Goal: Task Accomplishment & Management: Complete application form

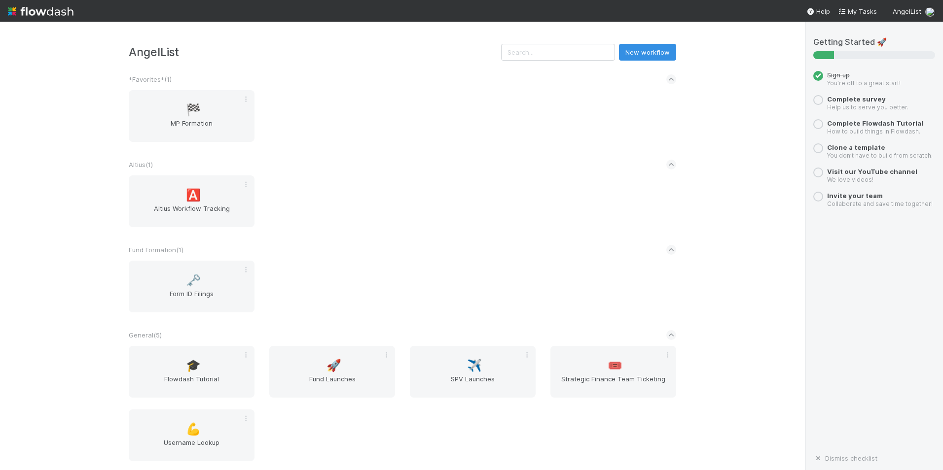
scroll to position [0, 0]
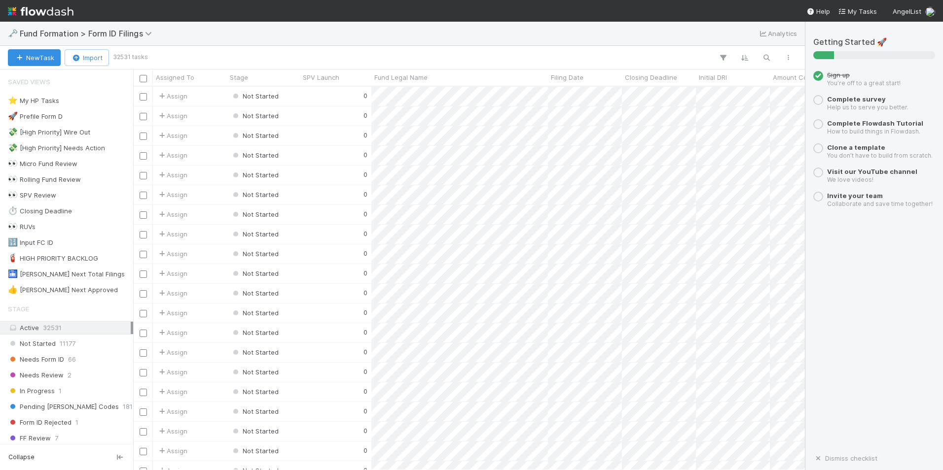
scroll to position [376, 664]
click at [79, 239] on div "🔢 Input FC ID 28" at bounding box center [69, 243] width 123 height 12
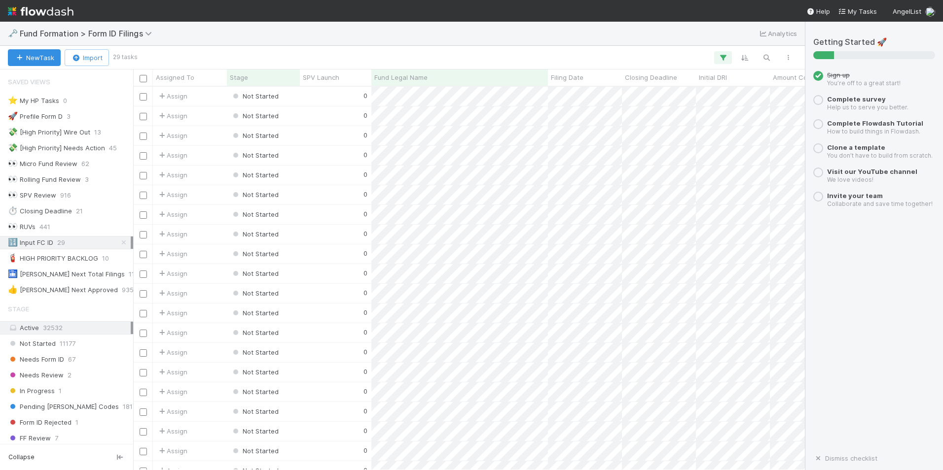
scroll to position [20, 0]
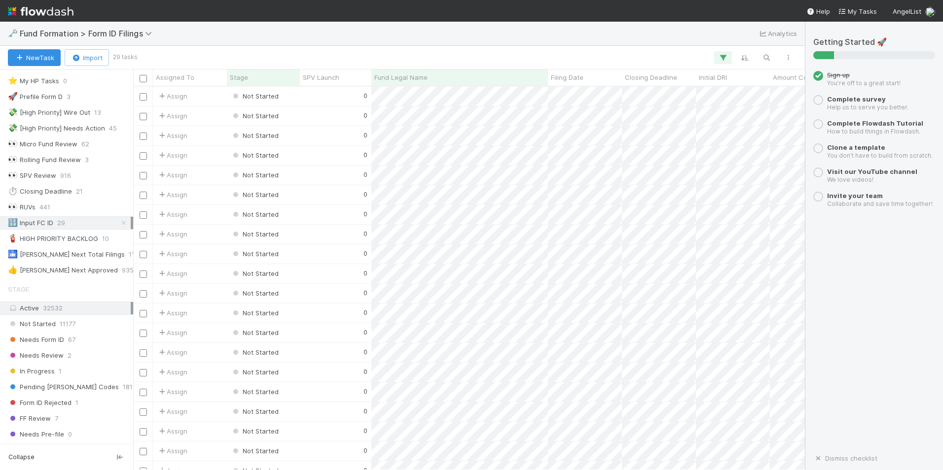
click at [65, 222] on span "29" at bounding box center [61, 223] width 8 height 12
click at [307, 95] on div "0" at bounding box center [335, 96] width 71 height 19
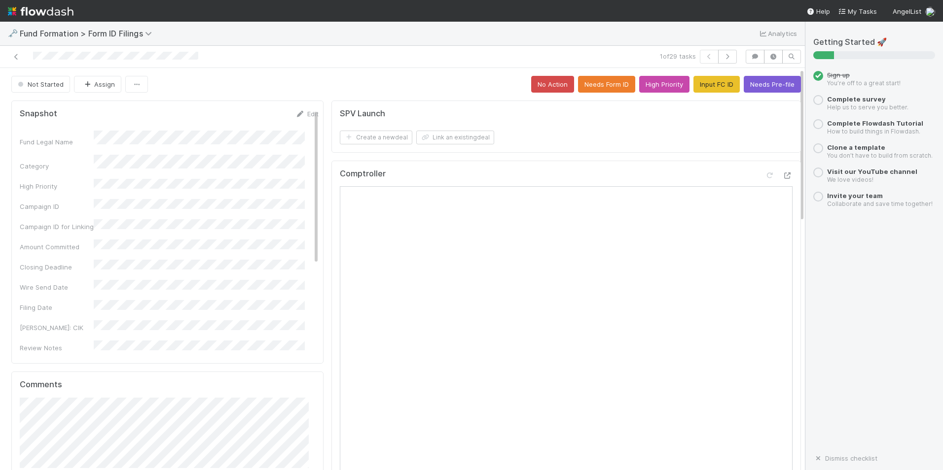
click at [704, 88] on button "Input FC ID" at bounding box center [716, 84] width 46 height 17
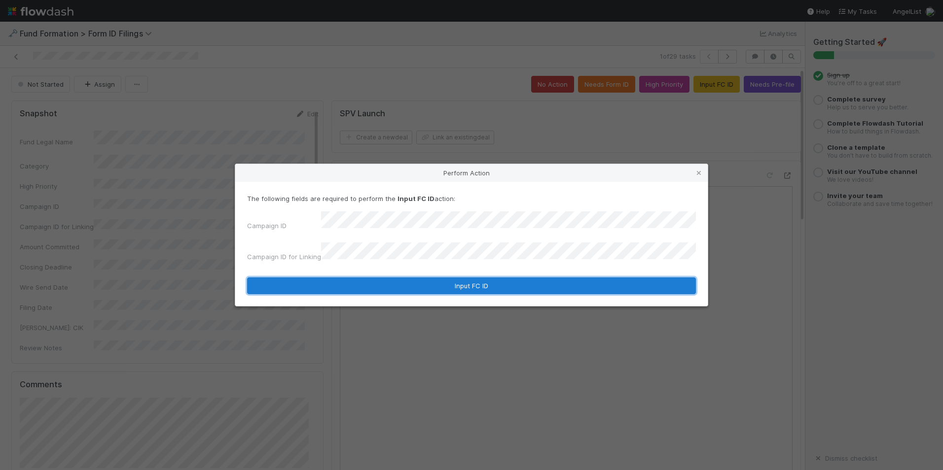
click at [482, 281] on button "Input FC ID" at bounding box center [471, 286] width 449 height 17
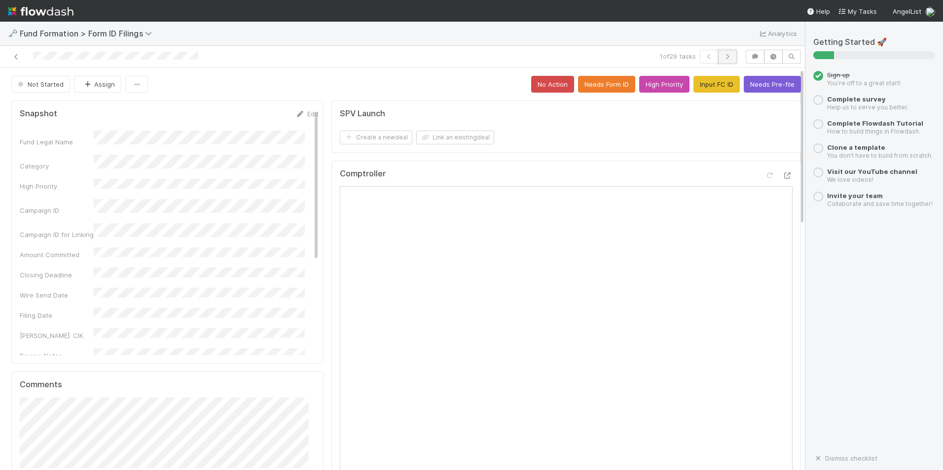
click at [722, 59] on icon "button" at bounding box center [727, 57] width 10 height 6
click at [711, 78] on button "Input FC ID" at bounding box center [716, 84] width 46 height 17
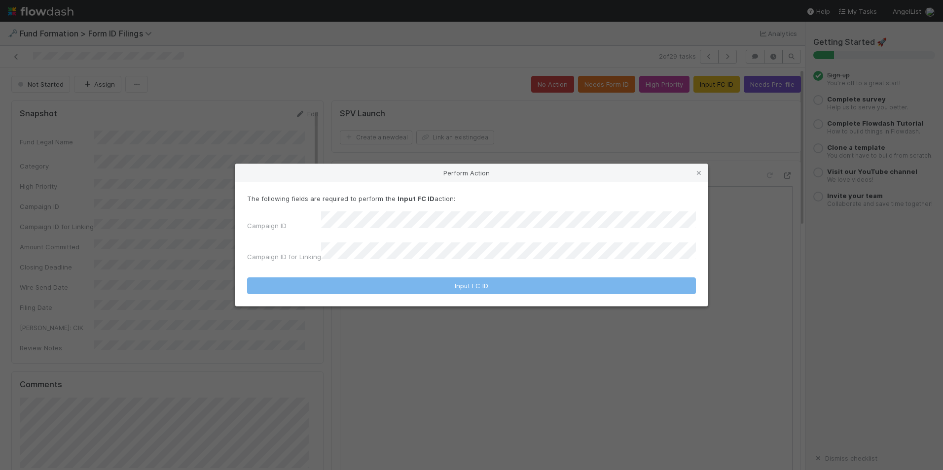
click at [452, 234] on div "Campaign ID" at bounding box center [471, 222] width 449 height 23
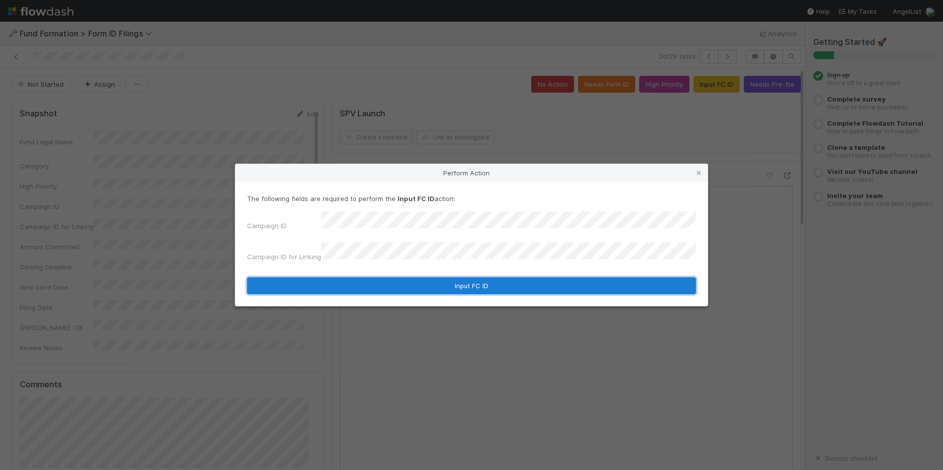
click at [478, 281] on button "Input FC ID" at bounding box center [471, 286] width 449 height 17
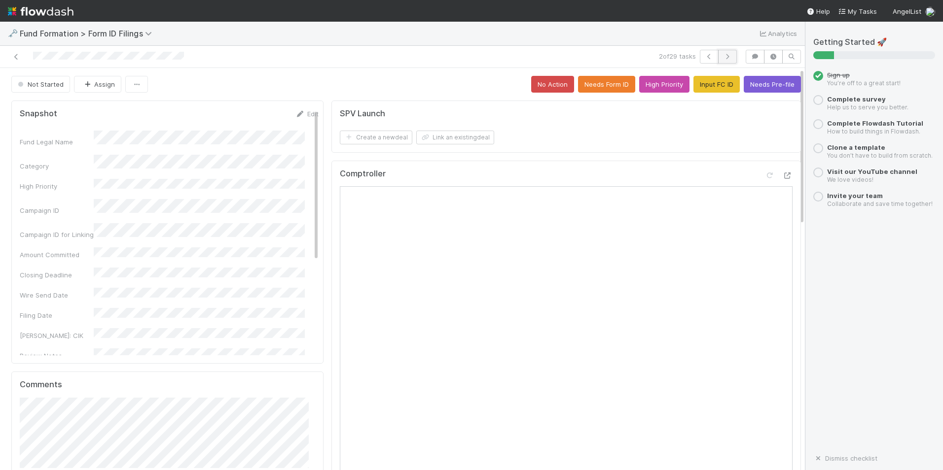
click at [724, 62] on button "button" at bounding box center [727, 57] width 19 height 14
click at [697, 89] on button "Input FC ID" at bounding box center [716, 84] width 46 height 17
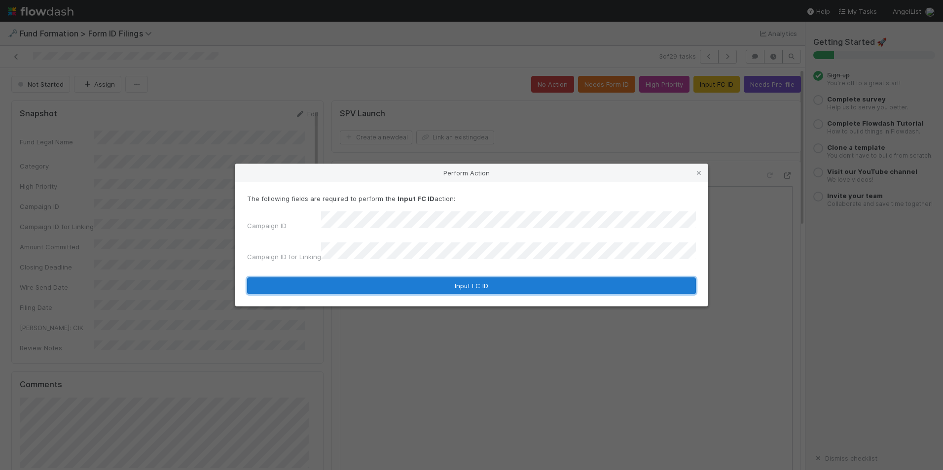
click at [482, 284] on button "Input FC ID" at bounding box center [471, 286] width 449 height 17
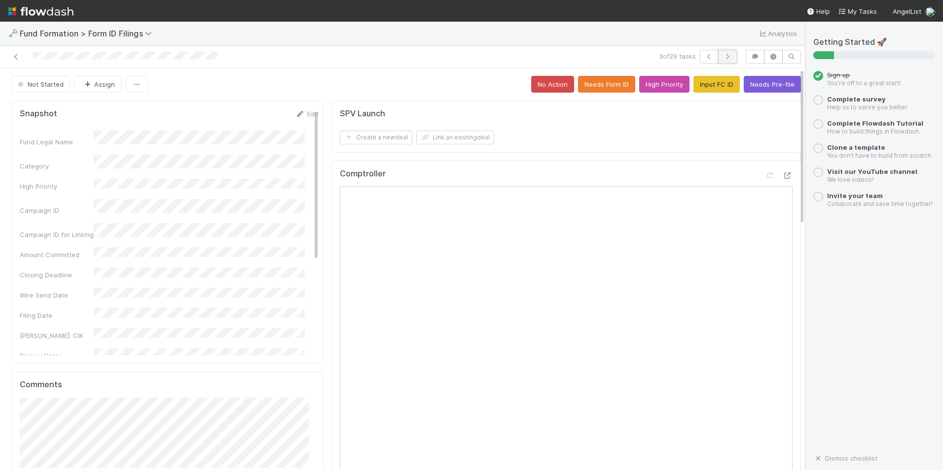
click at [722, 56] on icon "button" at bounding box center [727, 57] width 10 height 6
click at [705, 92] on button "Input FC ID" at bounding box center [716, 84] width 46 height 17
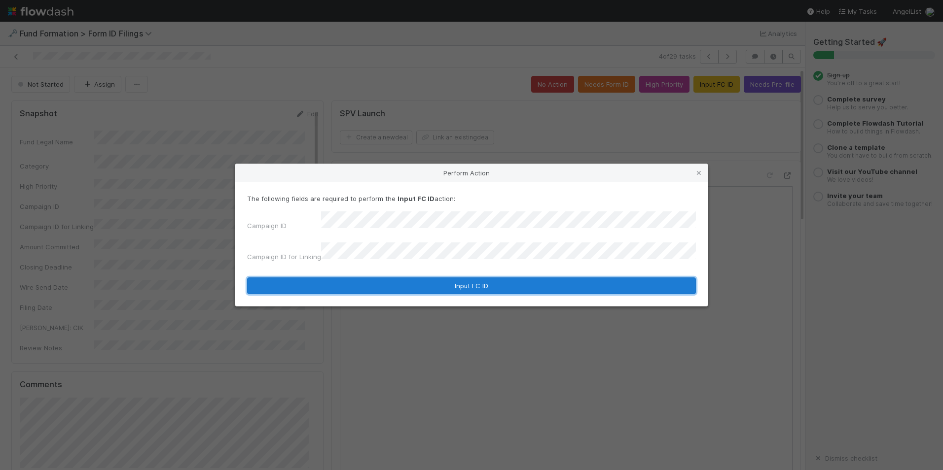
click at [528, 278] on button "Input FC ID" at bounding box center [471, 286] width 449 height 17
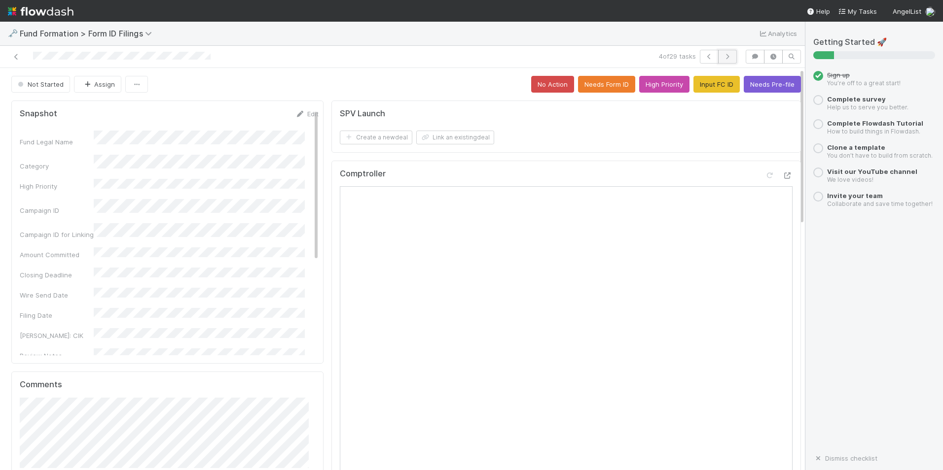
click at [718, 58] on button "button" at bounding box center [727, 57] width 19 height 14
click at [698, 87] on button "Input FC ID" at bounding box center [716, 84] width 46 height 17
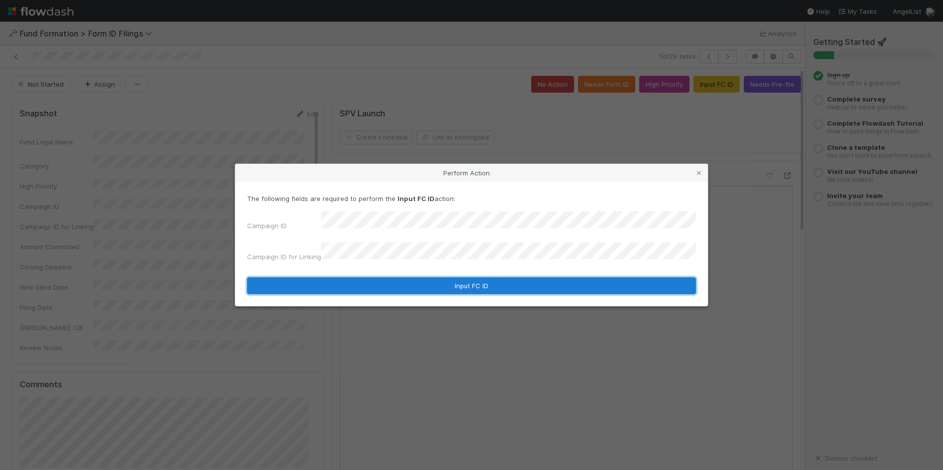
click at [499, 279] on button "Input FC ID" at bounding box center [471, 286] width 449 height 17
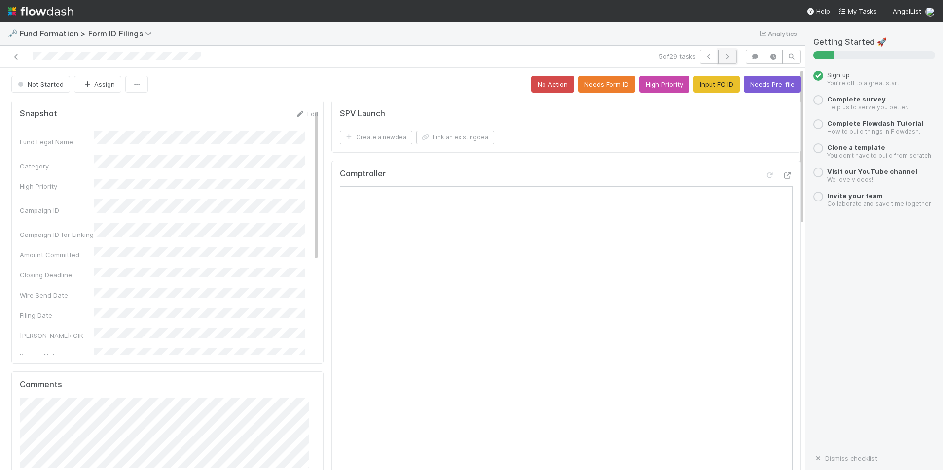
click at [718, 63] on button "button" at bounding box center [727, 57] width 19 height 14
click at [696, 87] on button "Input FC ID" at bounding box center [716, 84] width 46 height 17
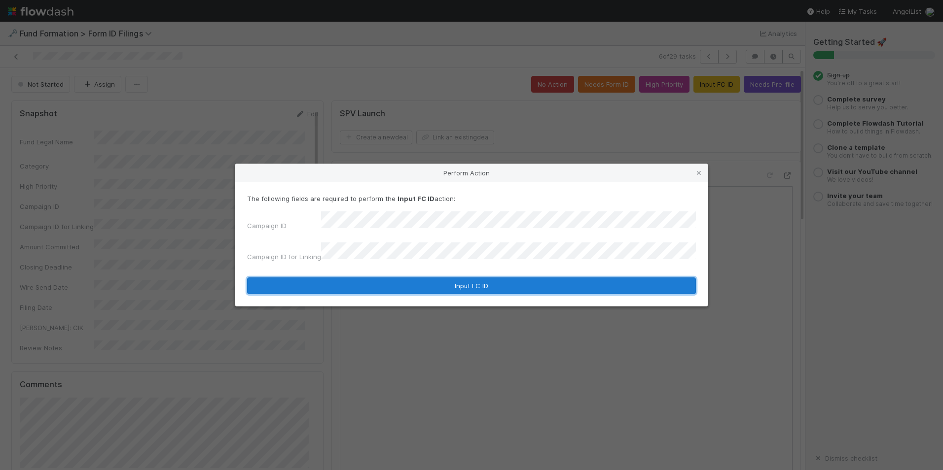
click at [512, 278] on button "Input FC ID" at bounding box center [471, 286] width 449 height 17
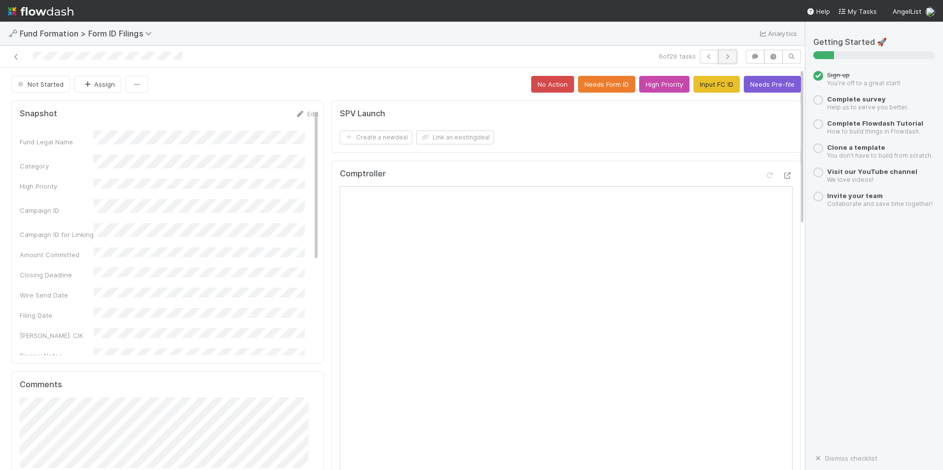
click at [718, 55] on button "button" at bounding box center [727, 57] width 19 height 14
click at [693, 83] on button "Input FC ID" at bounding box center [716, 84] width 46 height 17
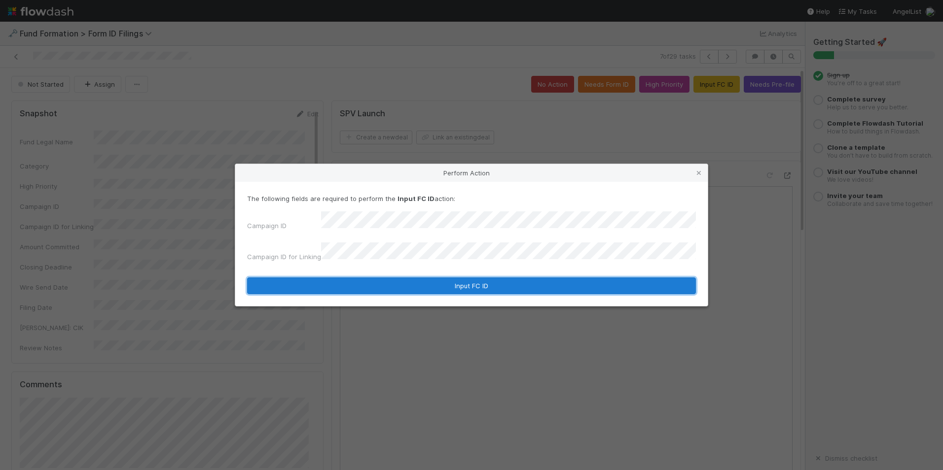
click at [455, 283] on button "Input FC ID" at bounding box center [471, 286] width 449 height 17
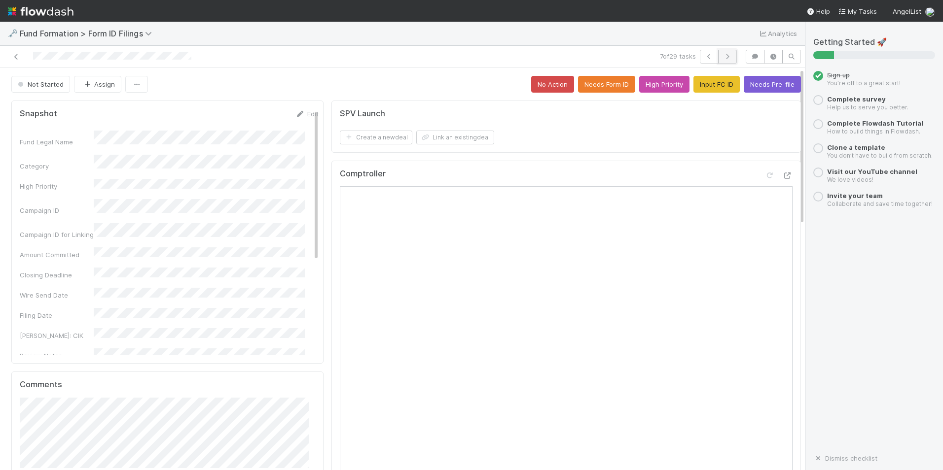
click at [726, 56] on button "button" at bounding box center [727, 57] width 19 height 14
click at [715, 87] on button "Input FC ID" at bounding box center [716, 84] width 46 height 17
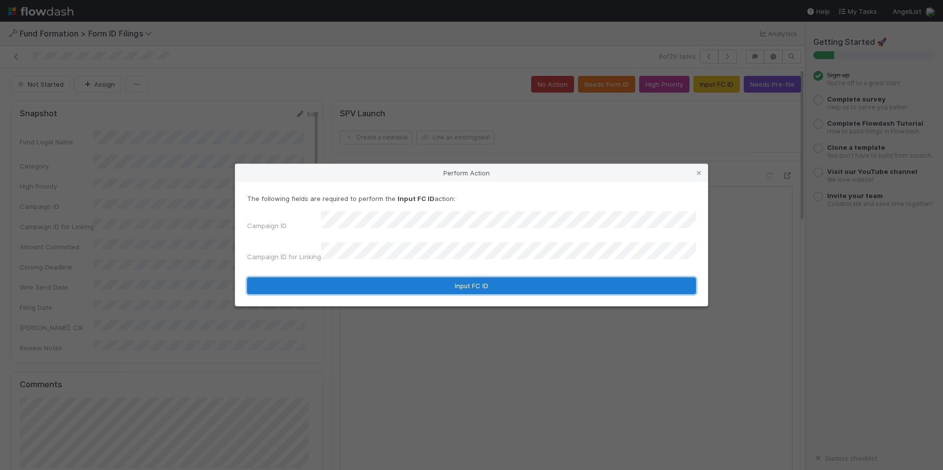
click at [519, 280] on button "Input FC ID" at bounding box center [471, 286] width 449 height 17
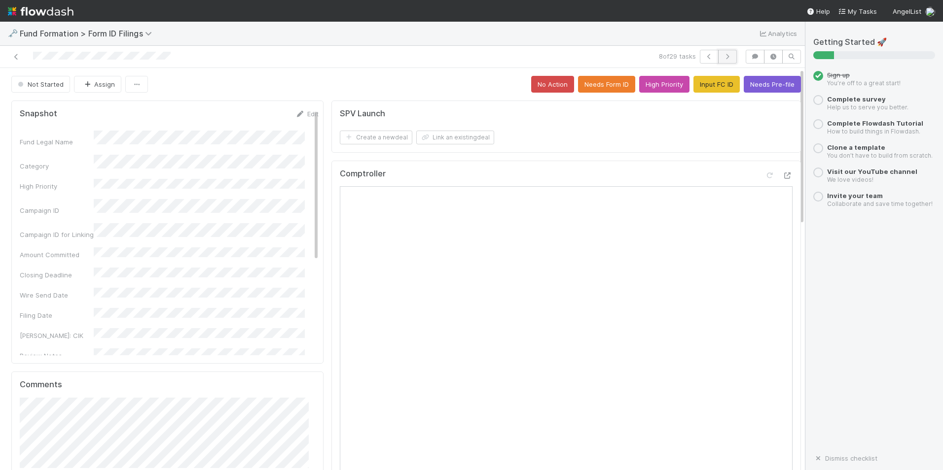
click at [723, 57] on icon "button" at bounding box center [727, 57] width 10 height 6
click at [700, 77] on button "Input FC ID" at bounding box center [716, 84] width 46 height 17
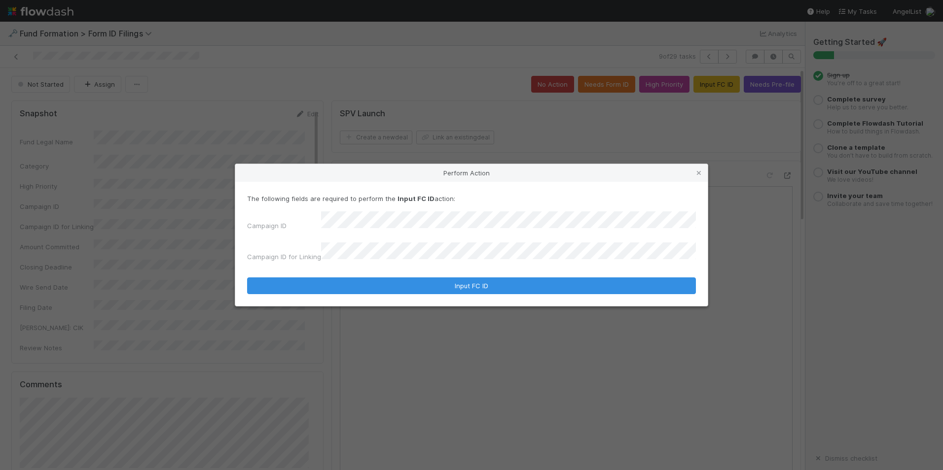
click at [481, 260] on form "The following fields are required to perform the Input FC ID action: Campaign I…" at bounding box center [471, 244] width 449 height 101
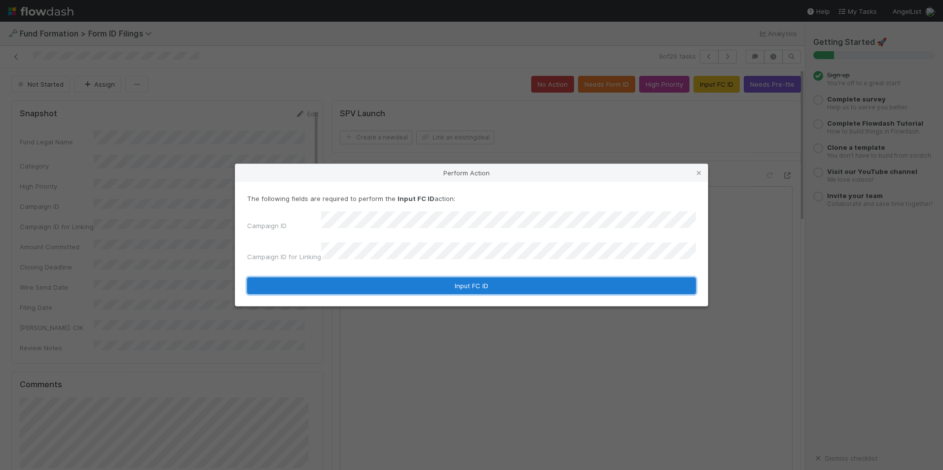
click at [472, 278] on button "Input FC ID" at bounding box center [471, 286] width 449 height 17
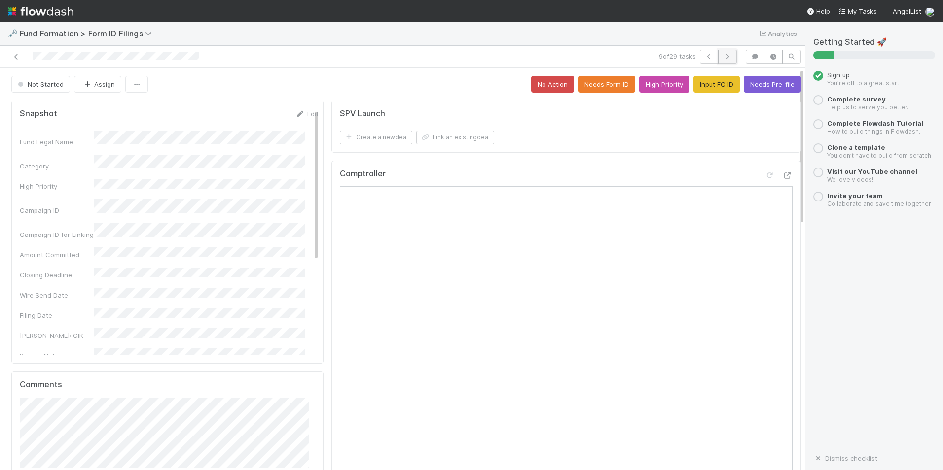
click at [718, 62] on button "button" at bounding box center [727, 57] width 19 height 14
click at [710, 86] on button "Input FC ID" at bounding box center [716, 84] width 46 height 17
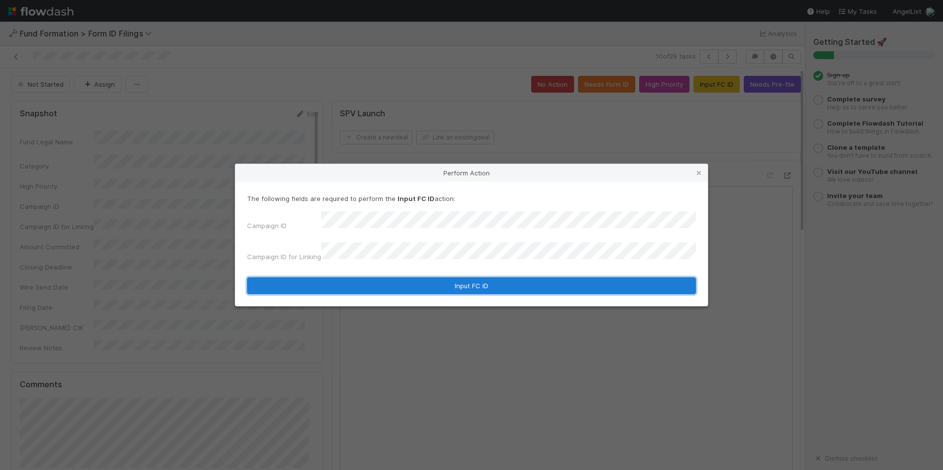
click at [512, 278] on button "Input FC ID" at bounding box center [471, 286] width 449 height 17
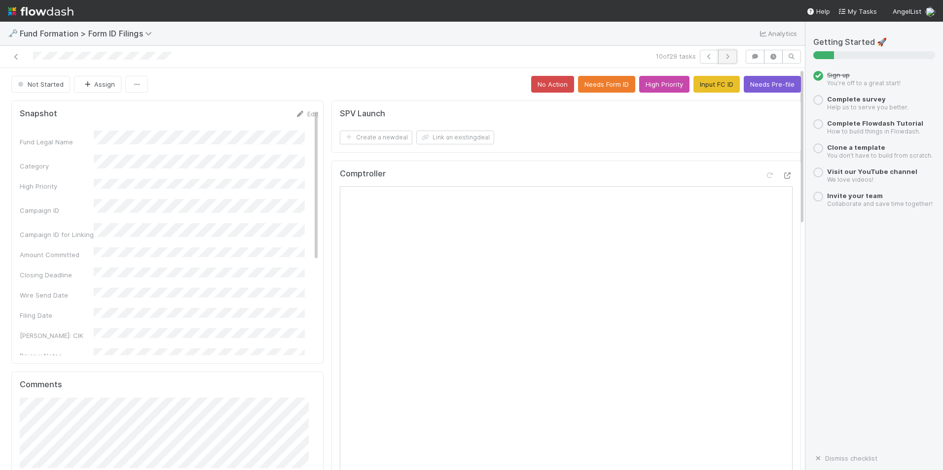
click at [722, 57] on icon "button" at bounding box center [727, 57] width 10 height 6
click at [693, 88] on button "Input FC ID" at bounding box center [716, 84] width 46 height 17
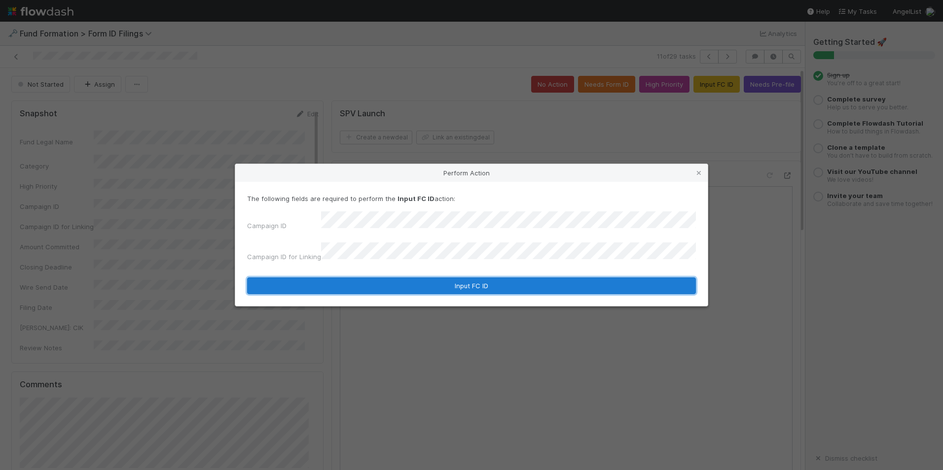
click at [498, 278] on button "Input FC ID" at bounding box center [471, 286] width 449 height 17
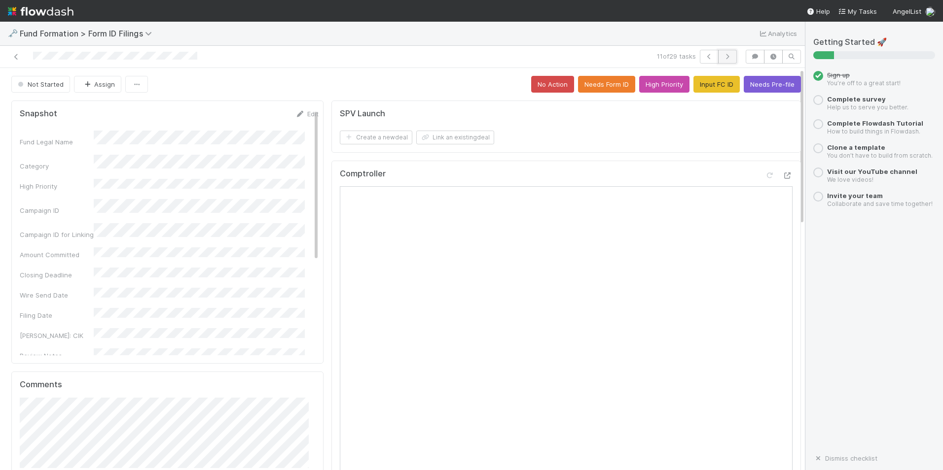
click at [724, 58] on icon "button" at bounding box center [727, 57] width 10 height 6
click at [712, 82] on button "Input FC ID" at bounding box center [716, 84] width 46 height 17
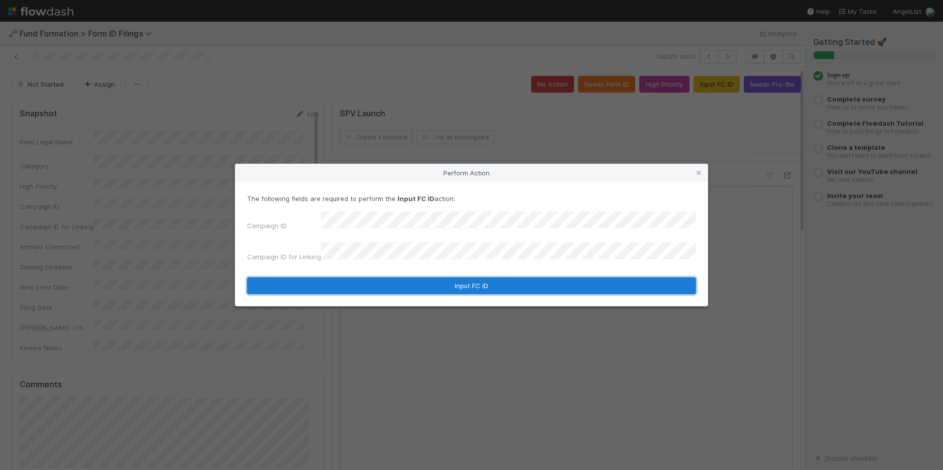
click at [570, 278] on button "Input FC ID" at bounding box center [471, 286] width 449 height 17
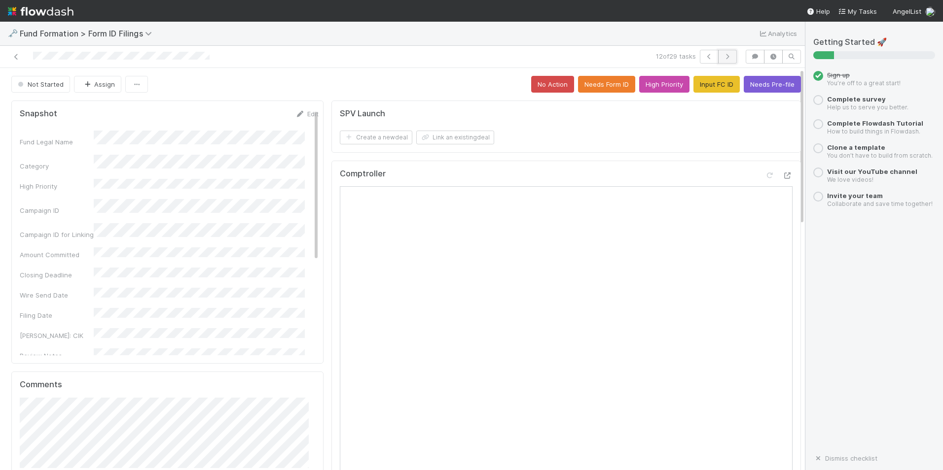
click at [718, 56] on button "button" at bounding box center [727, 57] width 19 height 14
click at [703, 88] on button "Input FC ID" at bounding box center [716, 84] width 46 height 17
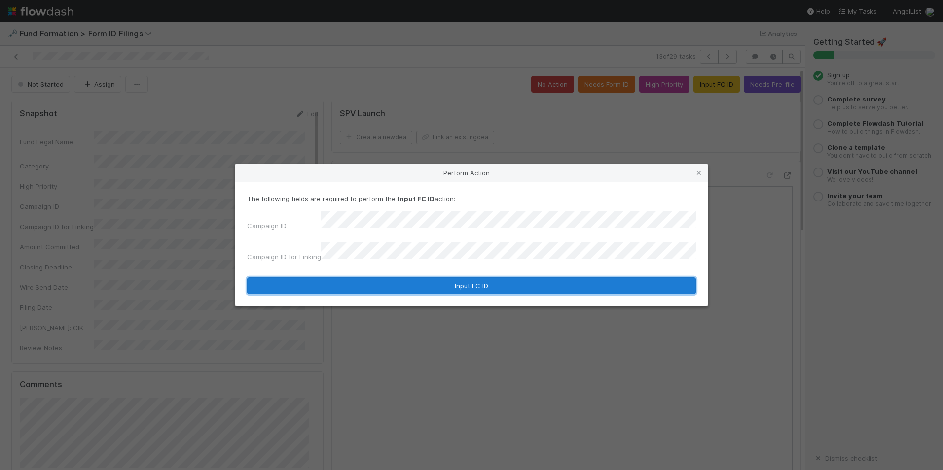
click at [572, 278] on button "Input FC ID" at bounding box center [471, 286] width 449 height 17
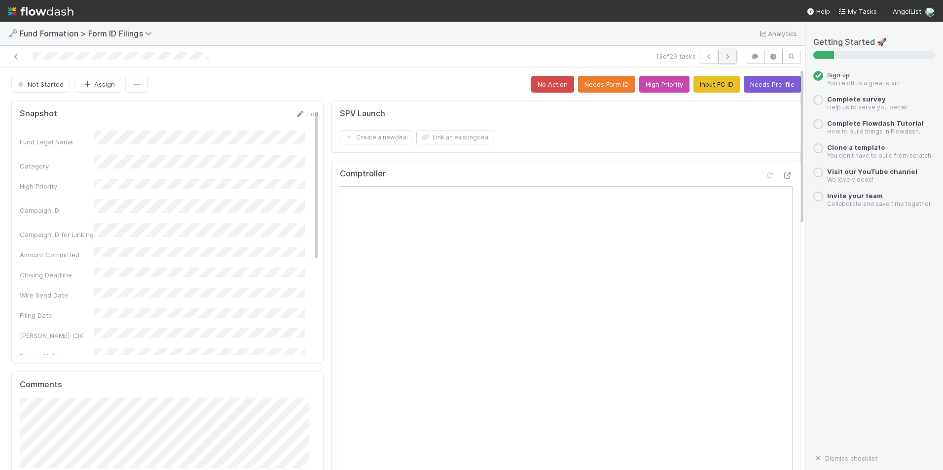
click at [722, 58] on icon "button" at bounding box center [727, 57] width 10 height 6
click at [701, 78] on button "Input FC ID" at bounding box center [716, 84] width 46 height 17
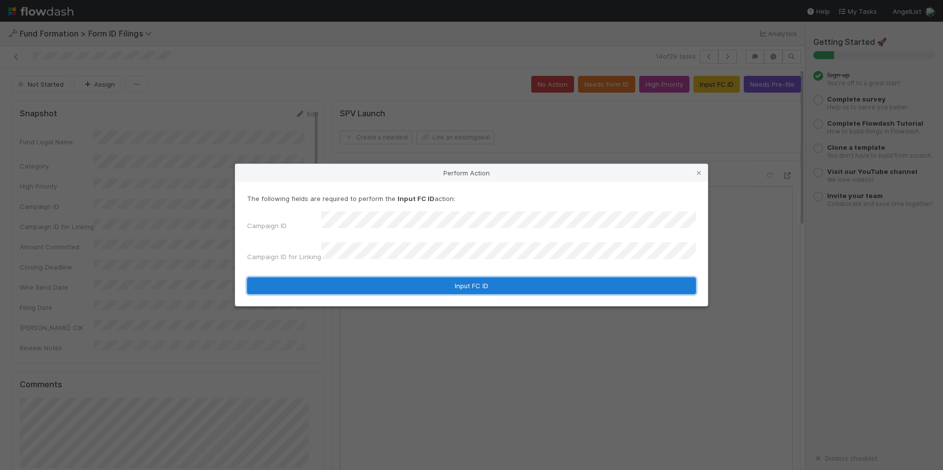
click at [477, 278] on button "Input FC ID" at bounding box center [471, 286] width 449 height 17
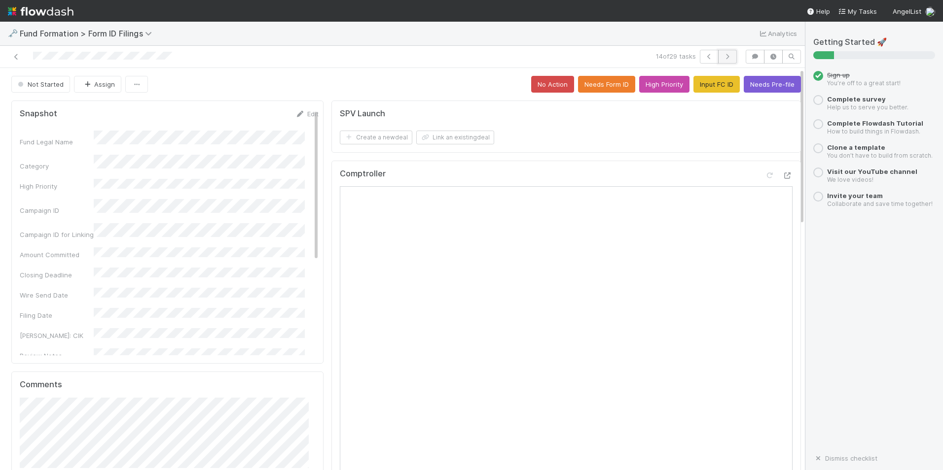
click at [722, 58] on icon "button" at bounding box center [727, 57] width 10 height 6
click at [693, 89] on button "Input FC ID" at bounding box center [716, 84] width 46 height 17
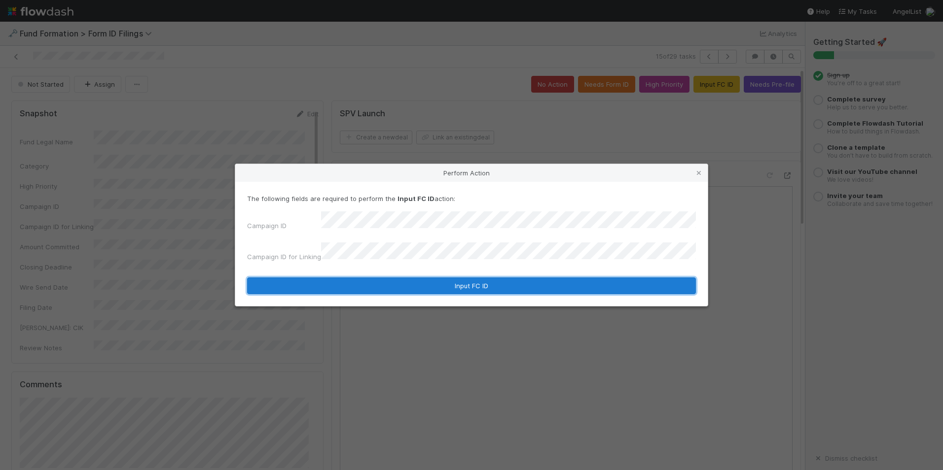
click at [519, 278] on button "Input FC ID" at bounding box center [471, 286] width 449 height 17
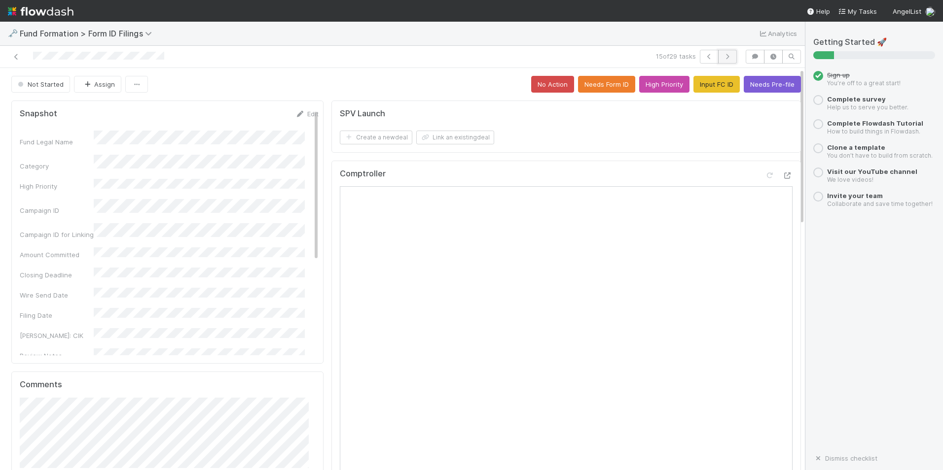
click at [722, 57] on icon "button" at bounding box center [727, 57] width 10 height 6
click at [714, 83] on button "Input FC ID" at bounding box center [716, 84] width 46 height 17
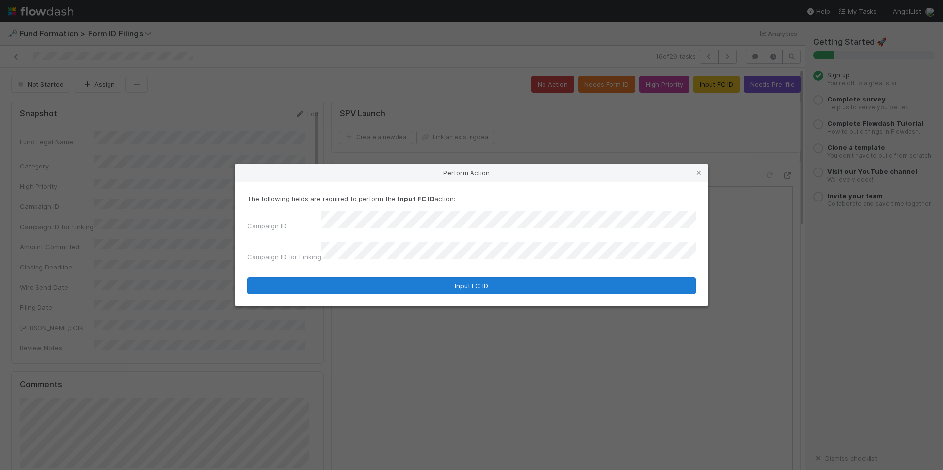
click at [502, 272] on form "The following fields are required to perform the Input FC ID action: Campaign I…" at bounding box center [471, 244] width 449 height 101
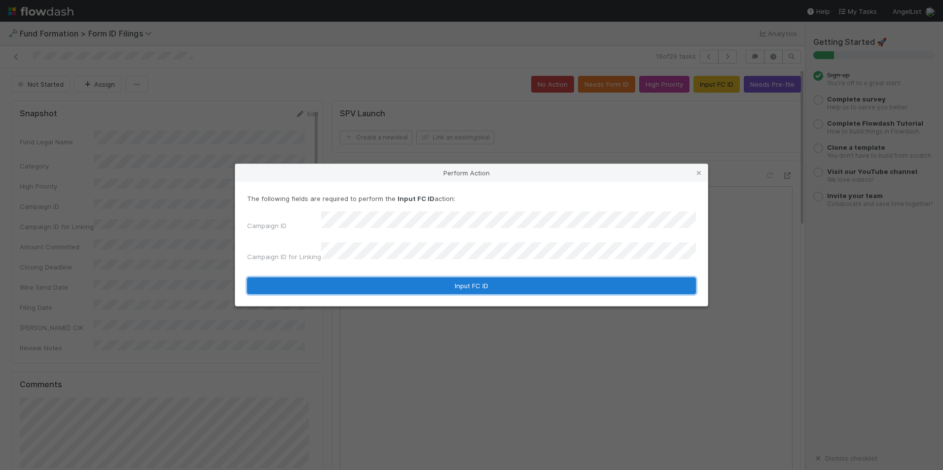
click at [504, 278] on button "Input FC ID" at bounding box center [471, 286] width 449 height 17
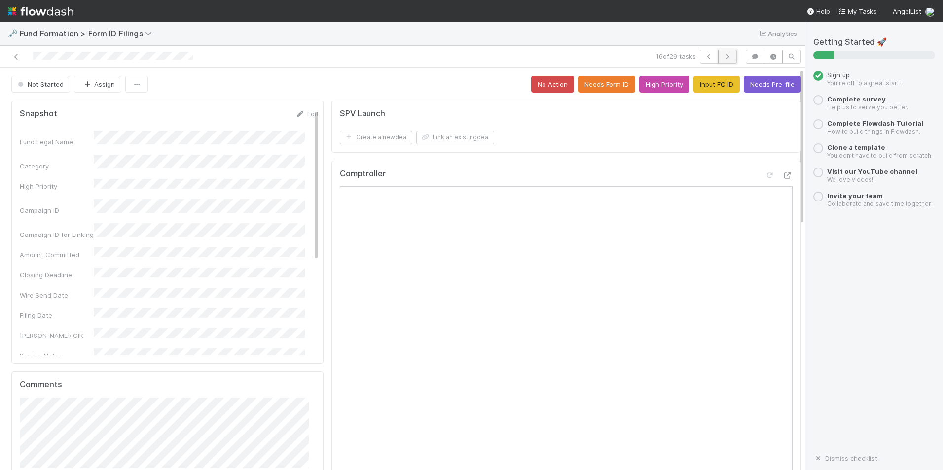
click at [724, 56] on icon "button" at bounding box center [727, 57] width 10 height 6
click at [697, 85] on button "Input FC ID" at bounding box center [716, 84] width 46 height 17
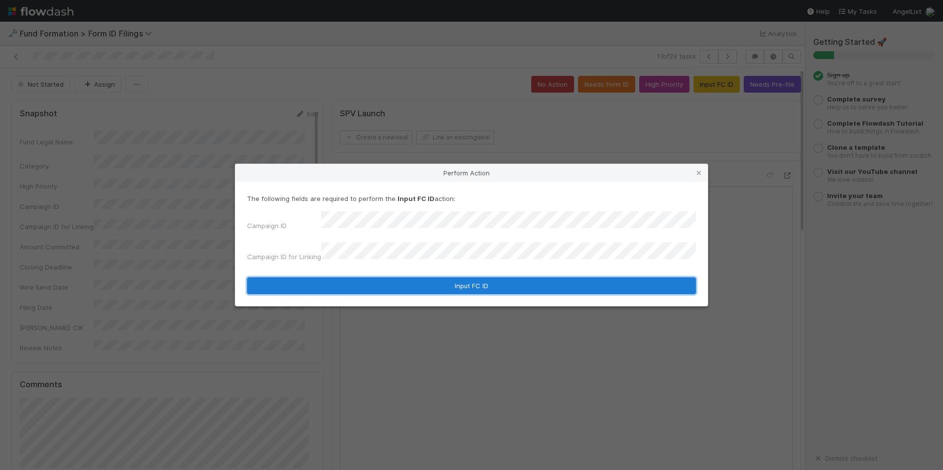
click at [511, 278] on button "Input FC ID" at bounding box center [471, 286] width 449 height 17
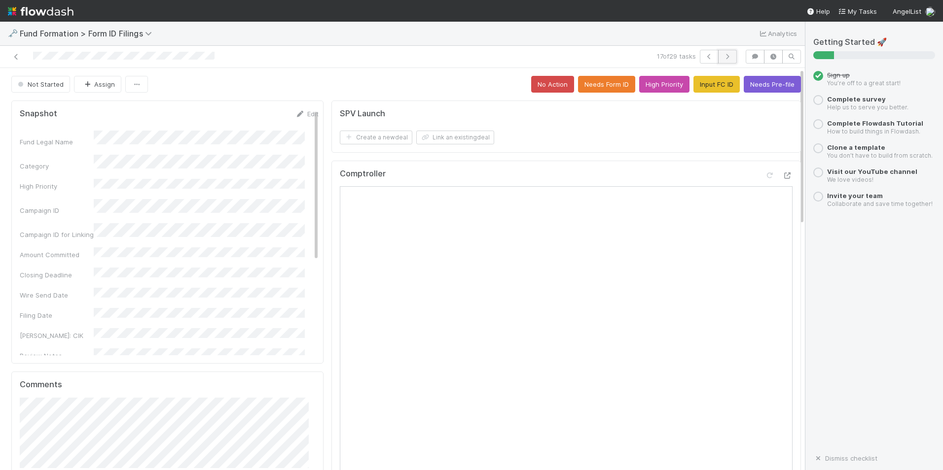
click at [722, 58] on icon "button" at bounding box center [727, 57] width 10 height 6
click at [700, 88] on button "Input FC ID" at bounding box center [716, 84] width 46 height 17
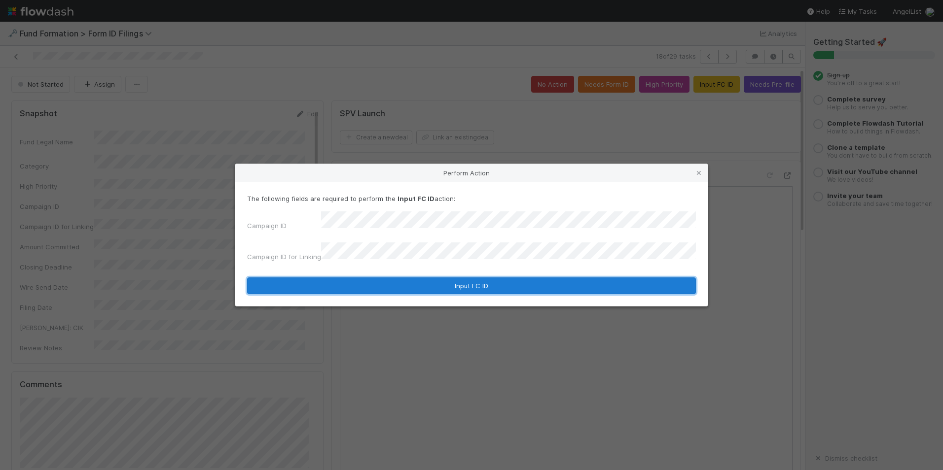
click at [528, 278] on button "Input FC ID" at bounding box center [471, 286] width 449 height 17
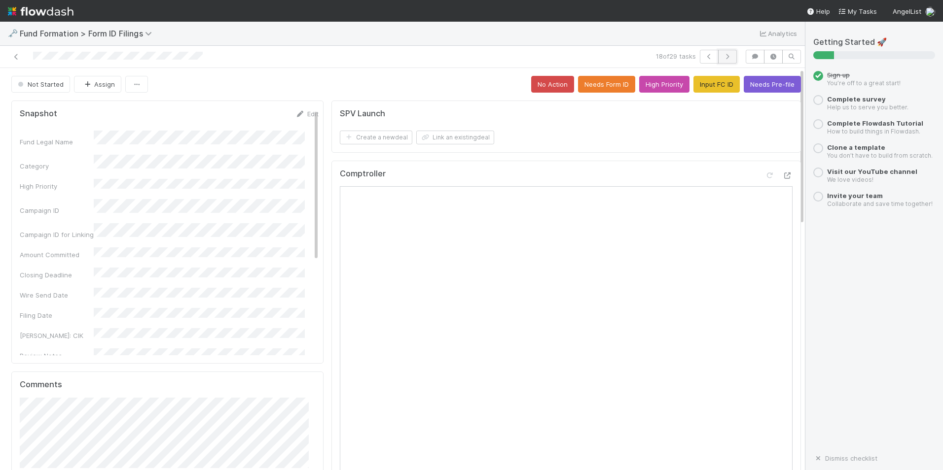
click at [726, 58] on button "button" at bounding box center [727, 57] width 19 height 14
click at [697, 85] on button "Input FC ID" at bounding box center [716, 84] width 46 height 17
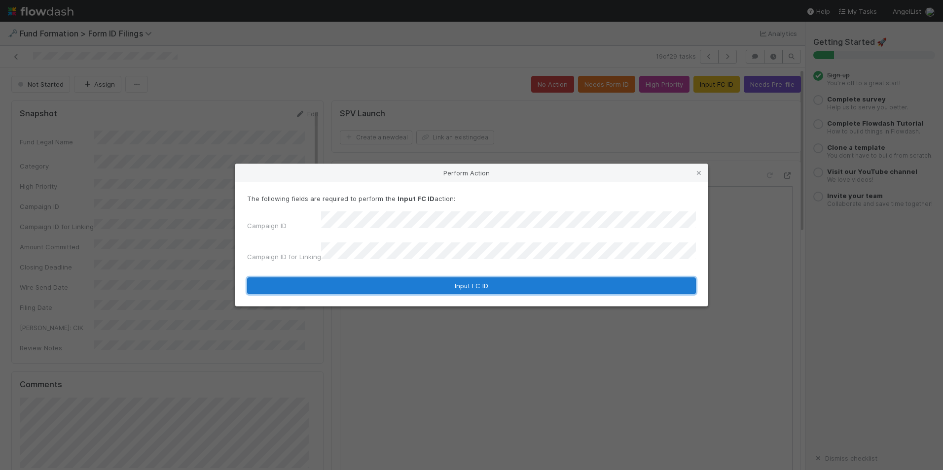
click at [544, 278] on button "Input FC ID" at bounding box center [471, 286] width 449 height 17
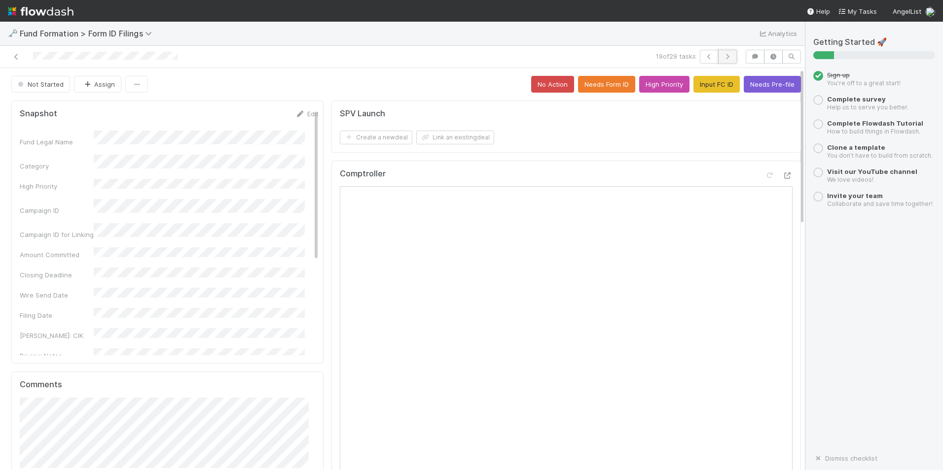
click at [722, 57] on icon "button" at bounding box center [727, 57] width 10 height 6
click at [715, 84] on button "Input FC ID" at bounding box center [716, 84] width 46 height 17
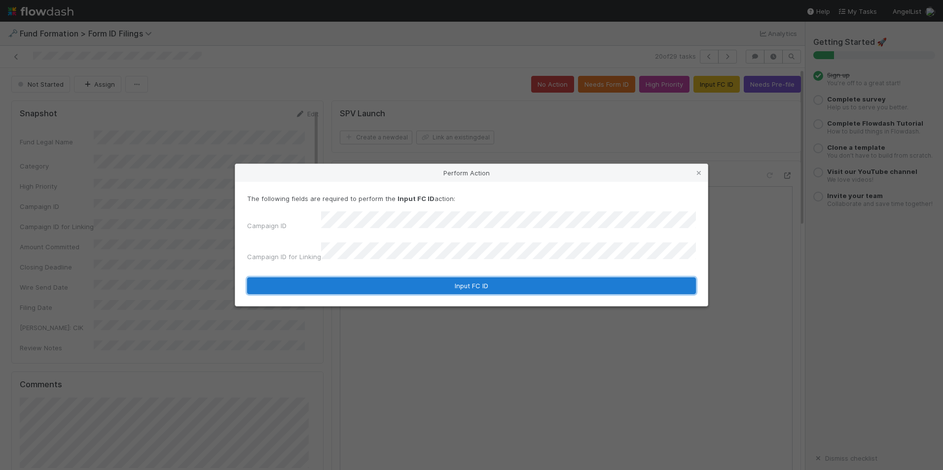
click at [468, 278] on button "Input FC ID" at bounding box center [471, 286] width 449 height 17
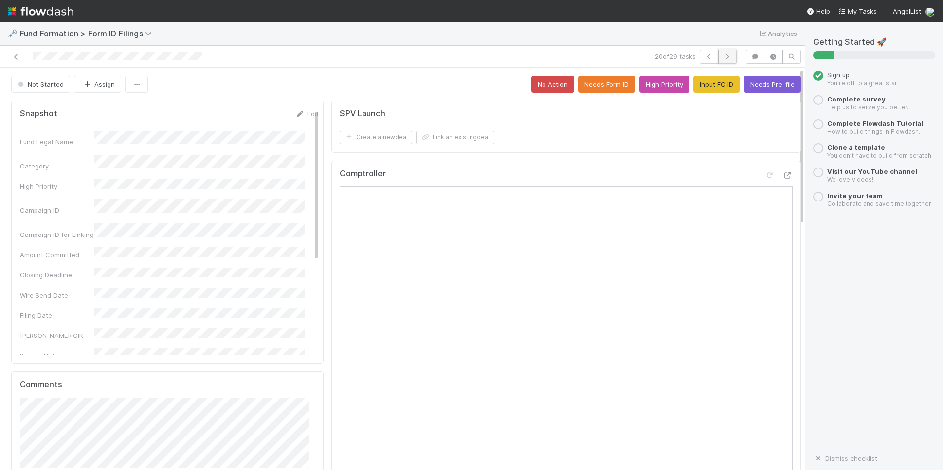
click at [724, 56] on icon "button" at bounding box center [727, 57] width 10 height 6
click at [696, 91] on button "Input FC ID" at bounding box center [716, 84] width 46 height 17
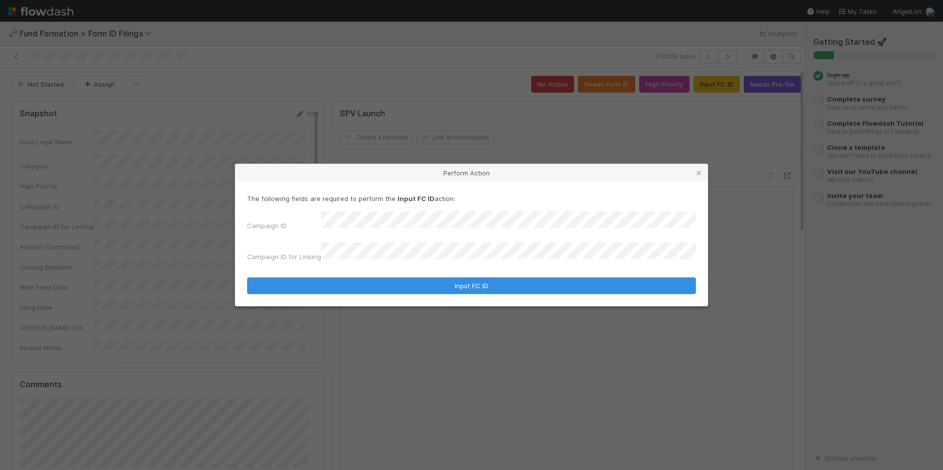
click at [561, 262] on form "The following fields are required to perform the Input FC ID action: Campaign I…" at bounding box center [471, 244] width 449 height 101
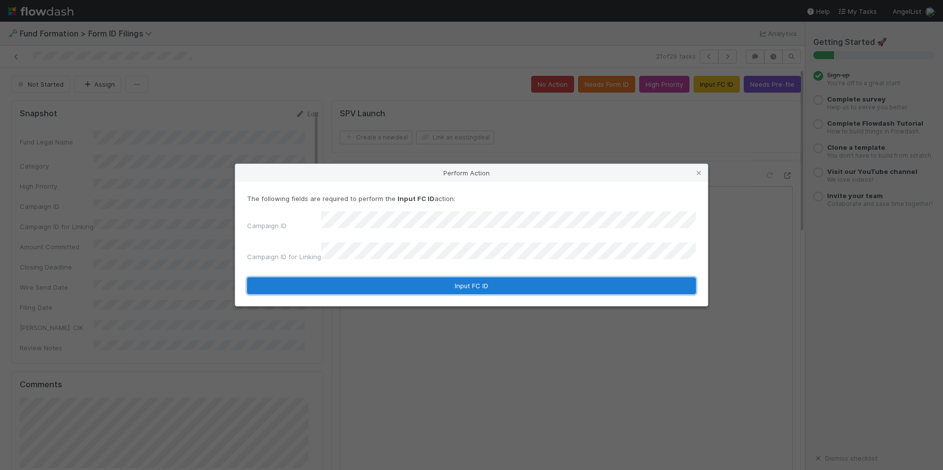
click at [525, 278] on button "Input FC ID" at bounding box center [471, 286] width 449 height 17
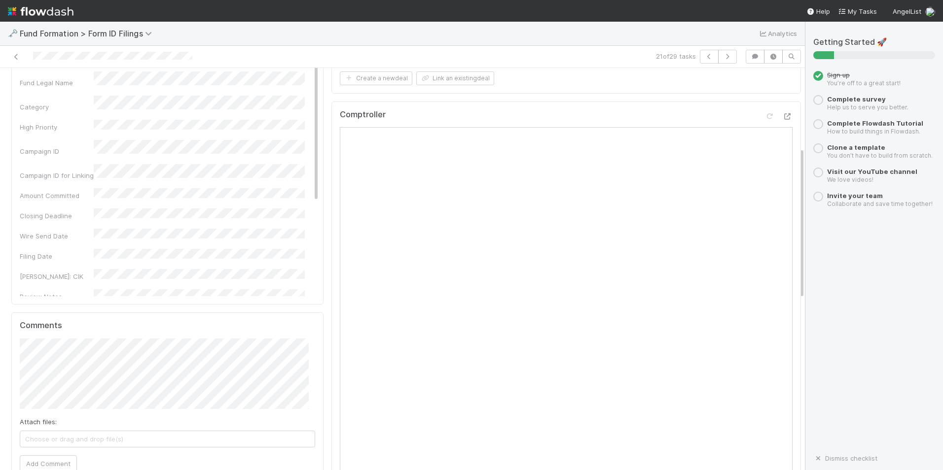
scroll to position [246, 0]
click at [318, 129] on div "Snapshot Edit Fund Legal Name Category High Priority Campaign ID Campaign ID fo…" at bounding box center [167, 391] width 320 height 1082
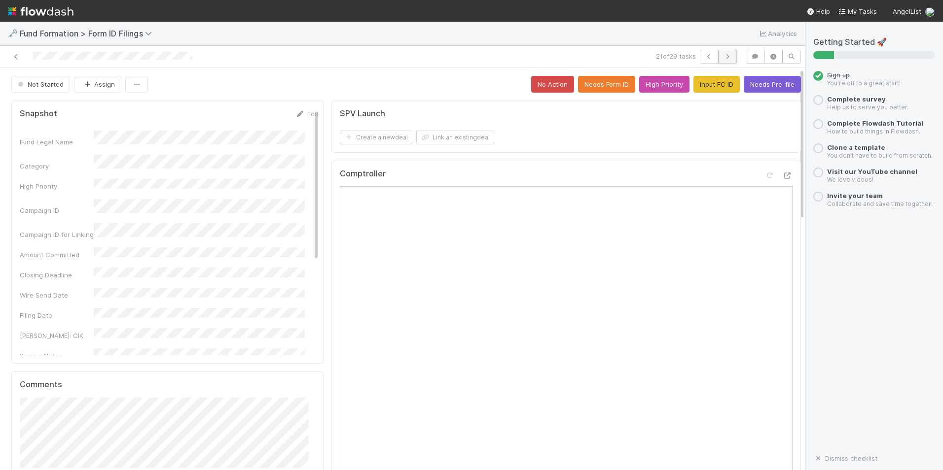
click at [724, 56] on icon "button" at bounding box center [727, 57] width 10 height 6
click at [701, 83] on button "Input FC ID" at bounding box center [716, 84] width 46 height 17
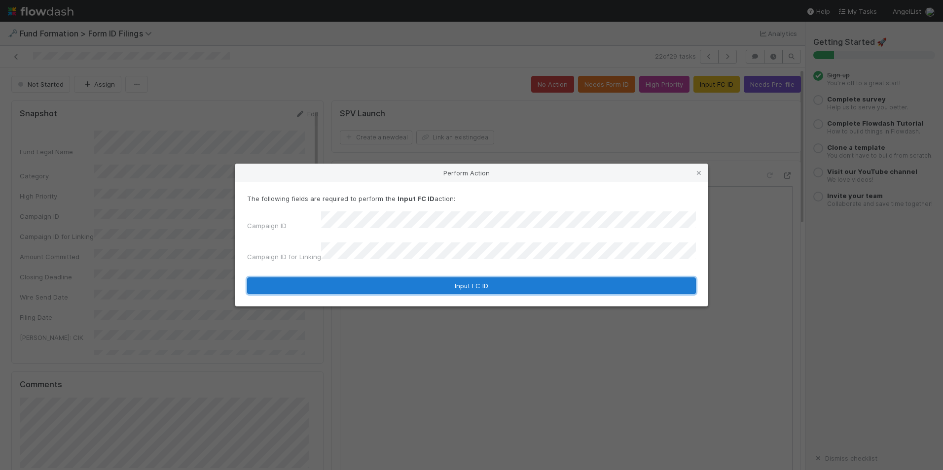
click at [507, 278] on button "Input FC ID" at bounding box center [471, 286] width 449 height 17
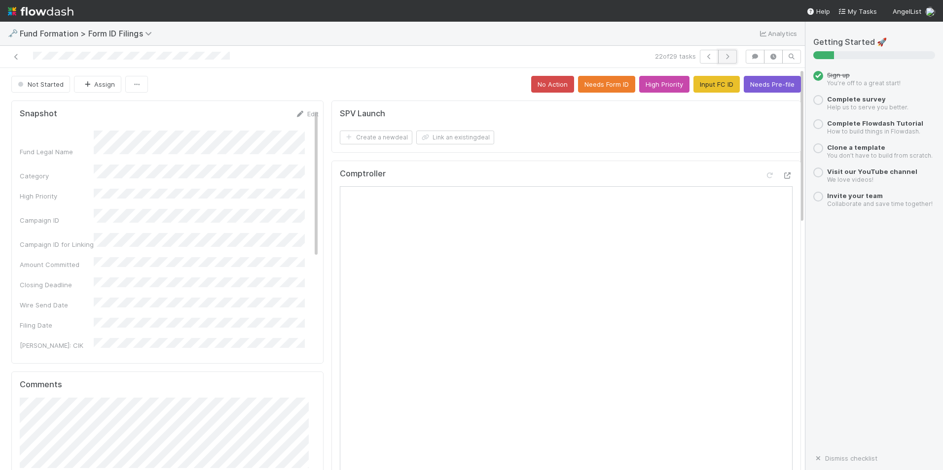
click at [722, 54] on icon "button" at bounding box center [727, 57] width 10 height 6
click at [712, 81] on button "Input FC ID" at bounding box center [716, 84] width 46 height 17
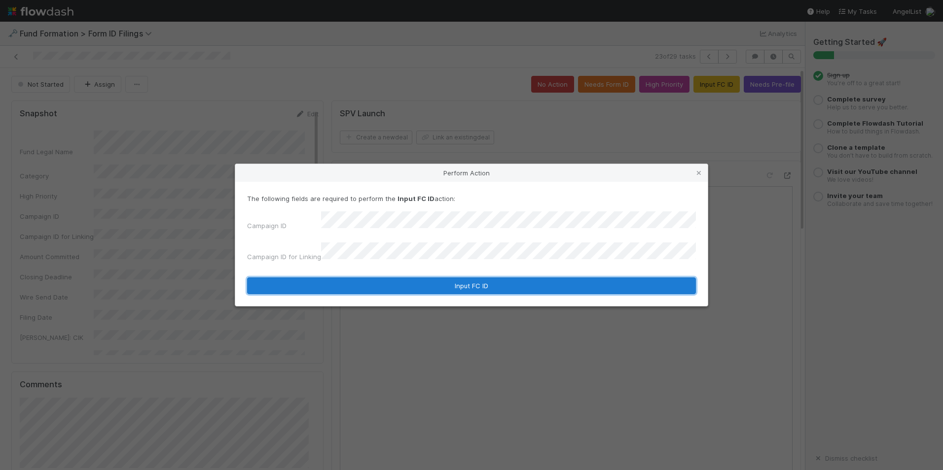
click at [502, 282] on button "Input FC ID" at bounding box center [471, 286] width 449 height 17
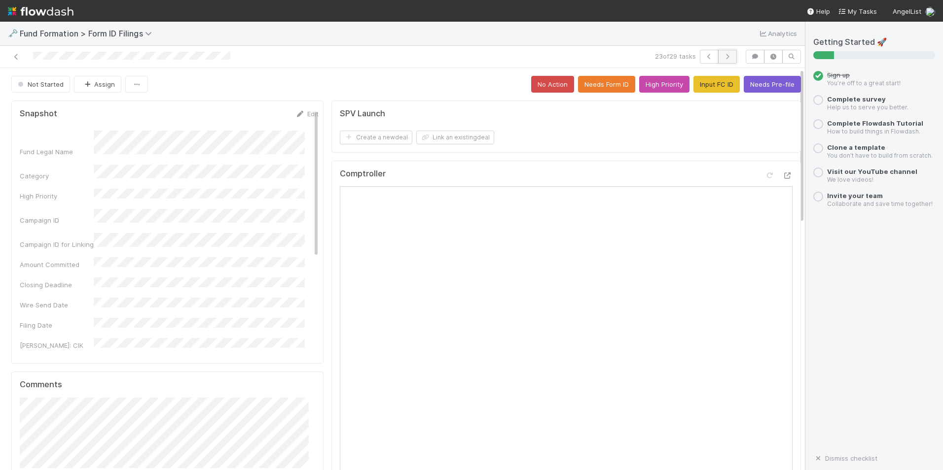
click at [724, 54] on icon "button" at bounding box center [727, 57] width 10 height 6
click at [698, 89] on button "Input FC ID" at bounding box center [716, 84] width 46 height 17
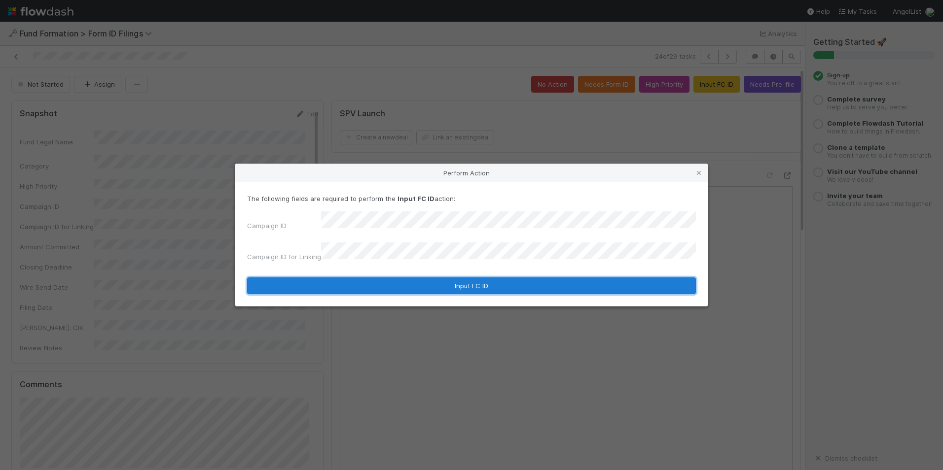
click at [511, 278] on button "Input FC ID" at bounding box center [471, 286] width 449 height 17
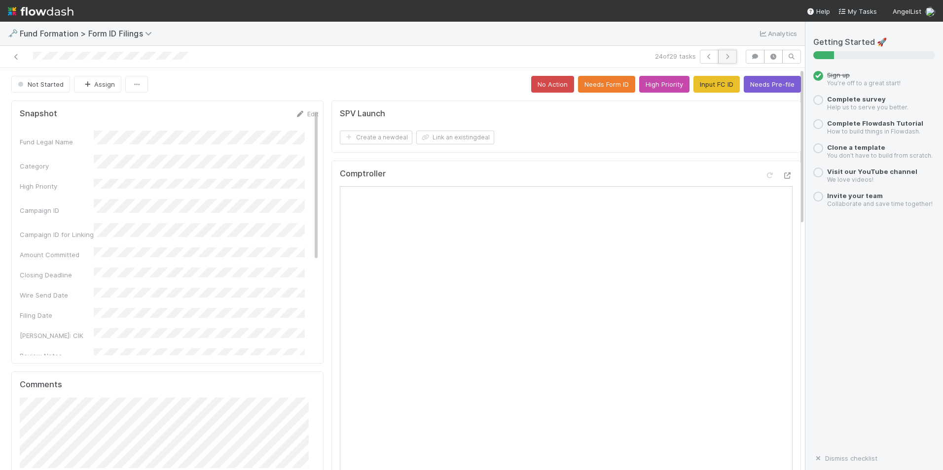
click at [724, 55] on icon "button" at bounding box center [727, 57] width 10 height 6
click at [693, 84] on button "Input FC ID" at bounding box center [716, 84] width 46 height 17
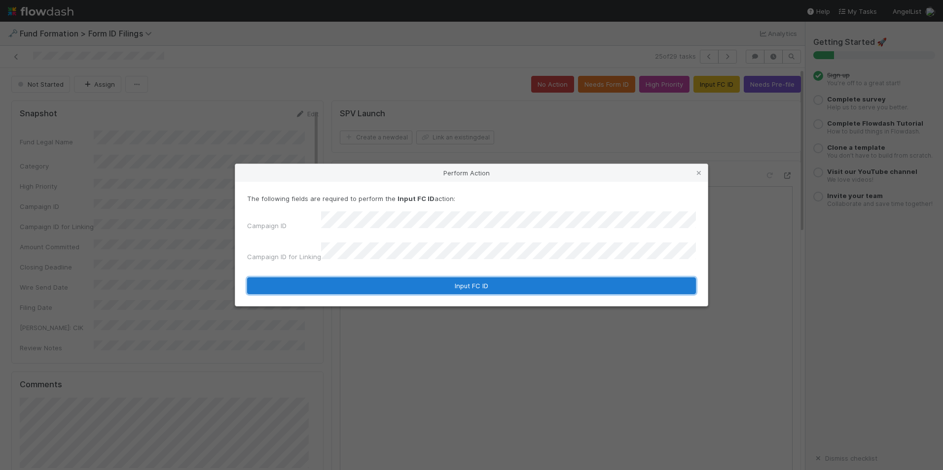
click at [438, 280] on button "Input FC ID" at bounding box center [471, 286] width 449 height 17
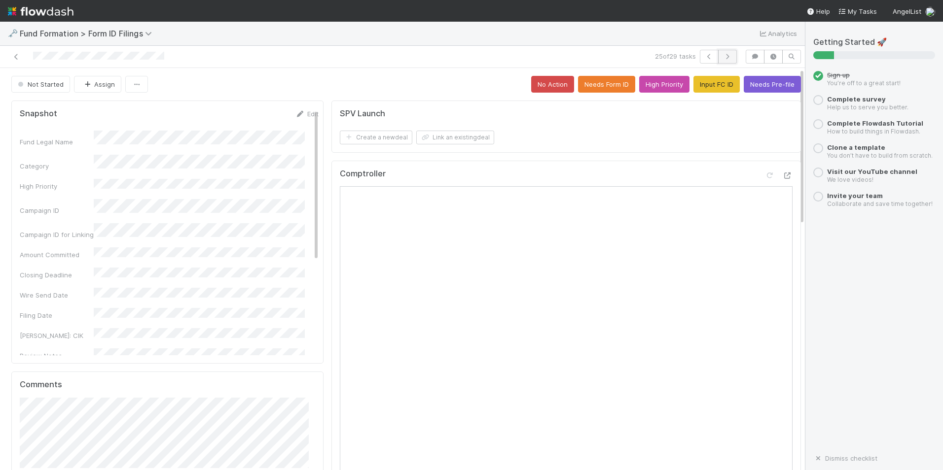
click at [723, 55] on icon "button" at bounding box center [727, 57] width 10 height 6
click at [693, 85] on button "Input FC ID" at bounding box center [716, 84] width 46 height 17
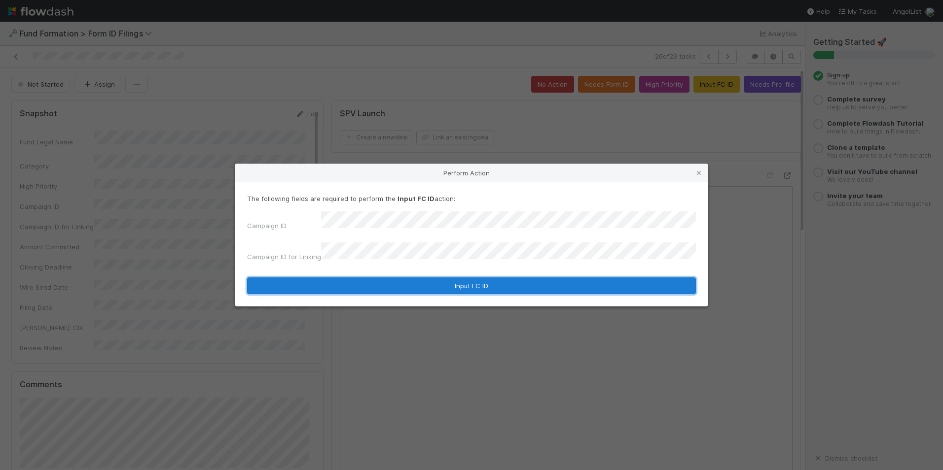
click at [460, 279] on button "Input FC ID" at bounding box center [471, 286] width 449 height 17
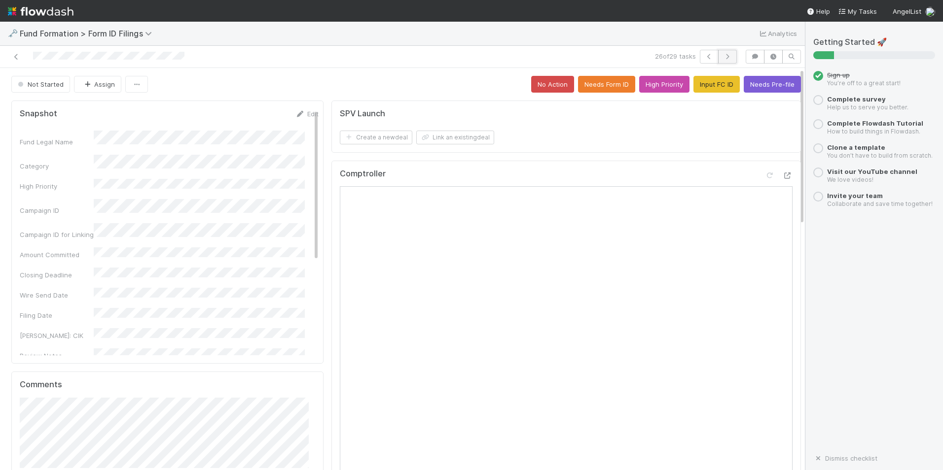
click at [718, 61] on button "button" at bounding box center [727, 57] width 19 height 14
click at [711, 87] on button "Input FC ID" at bounding box center [716, 84] width 46 height 17
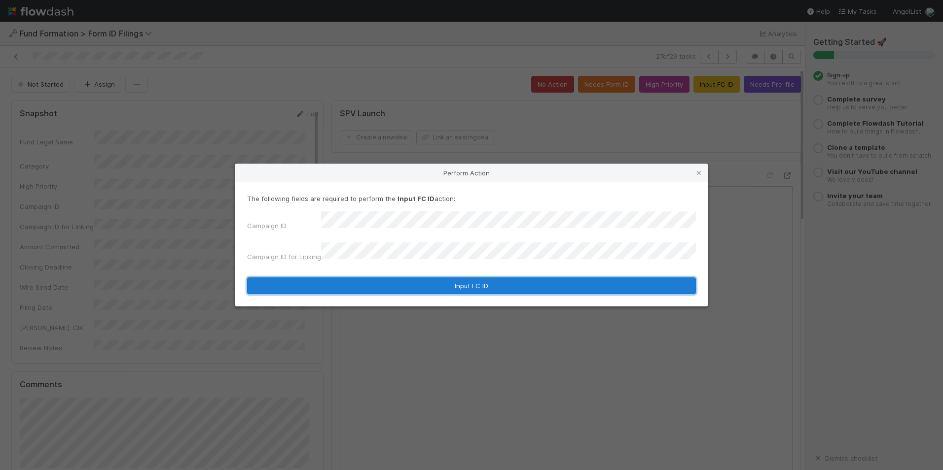
click at [440, 278] on button "Input FC ID" at bounding box center [471, 286] width 449 height 17
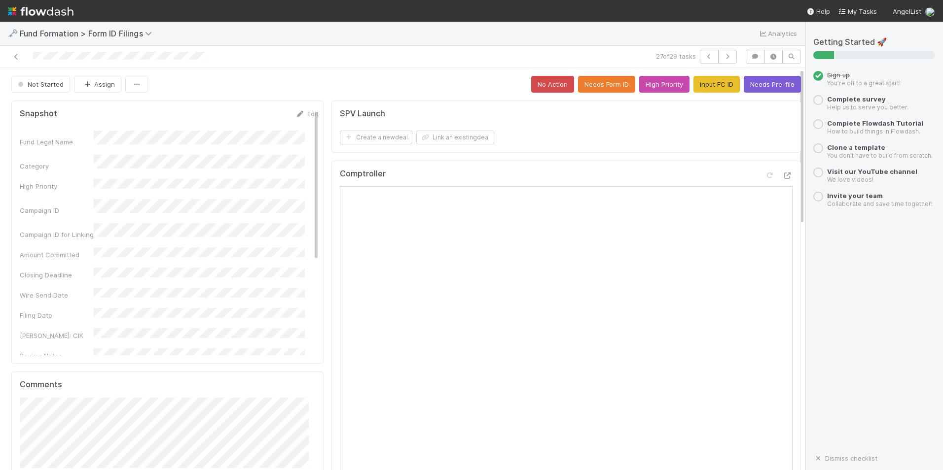
click at [647, 127] on form "SPV Launch Create a new deal Link an existing deal" at bounding box center [568, 126] width 456 height 35
click at [722, 59] on icon "button" at bounding box center [727, 57] width 10 height 6
click at [693, 84] on button "Input FC ID" at bounding box center [716, 84] width 46 height 17
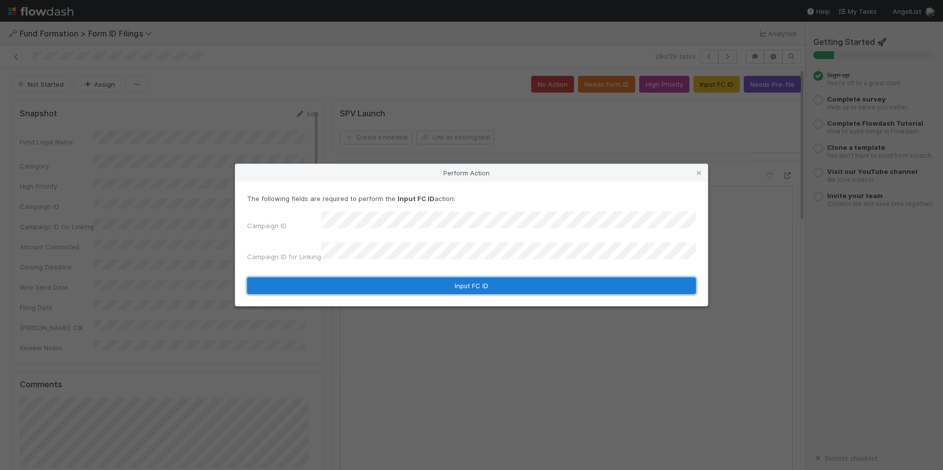
click at [466, 278] on button "Input FC ID" at bounding box center [471, 286] width 449 height 17
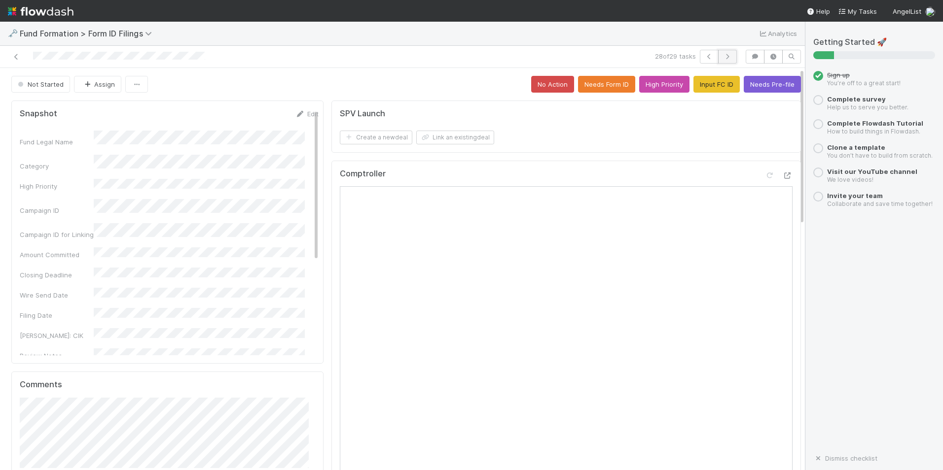
click at [722, 59] on icon "button" at bounding box center [727, 57] width 10 height 6
click at [698, 85] on button "Input FC ID" at bounding box center [716, 84] width 46 height 17
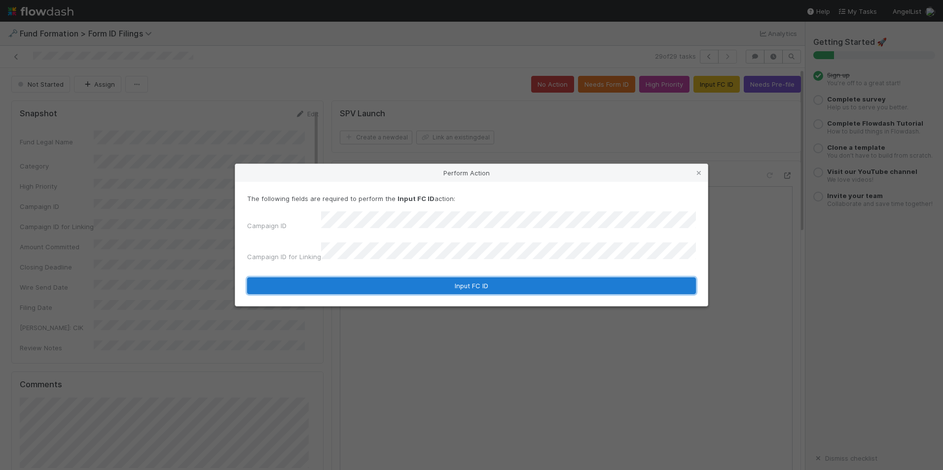
click at [503, 278] on button "Input FC ID" at bounding box center [471, 286] width 449 height 17
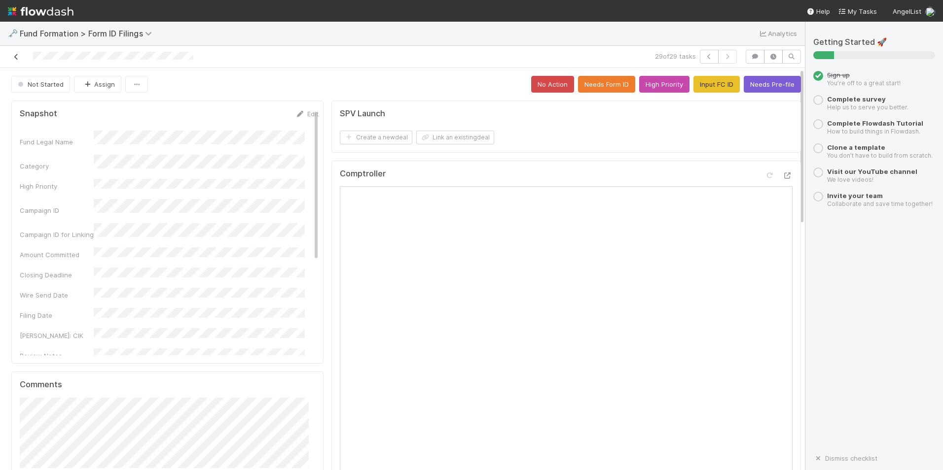
click at [14, 59] on icon at bounding box center [16, 57] width 10 height 6
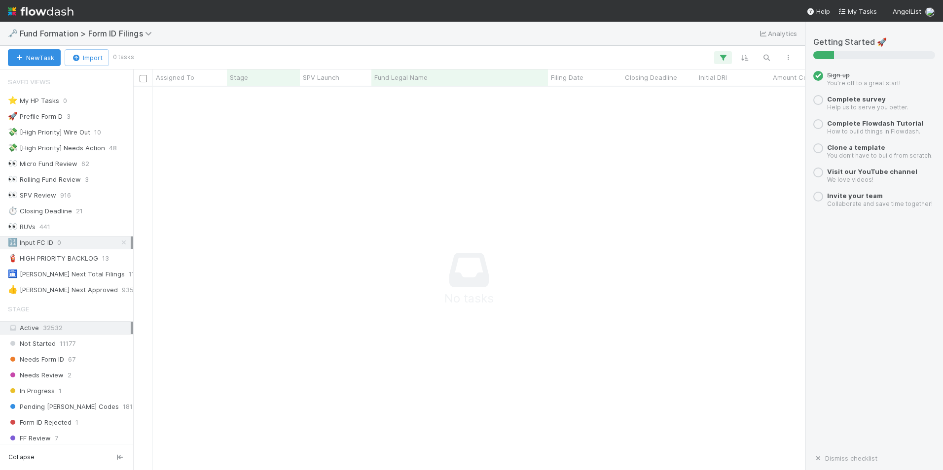
click at [52, 240] on div "🔢 Input FC ID" at bounding box center [30, 243] width 45 height 12
drag, startPoint x: 115, startPoint y: 202, endPoint x: 219, endPoint y: 38, distance: 193.7
click at [219, 38] on div "🗝️ Fund Formation > Form ID Filings Analytics" at bounding box center [402, 34] width 805 height 24
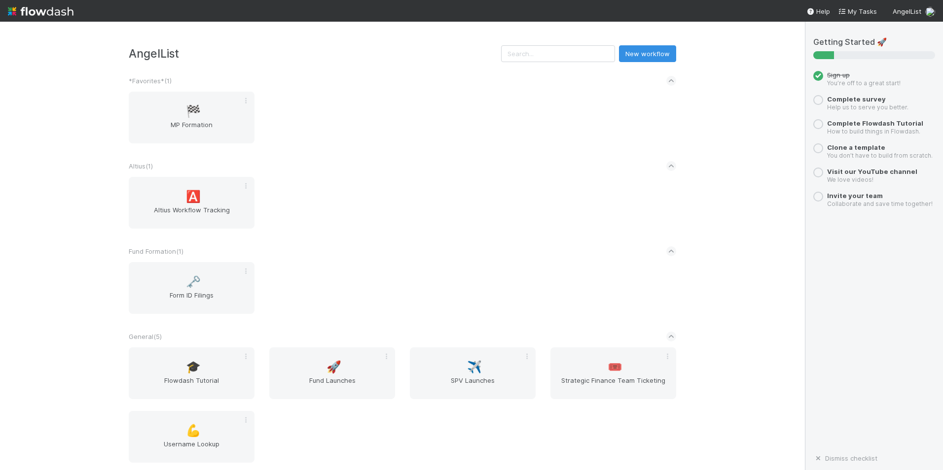
scroll to position [0, 0]
